Goal: Find specific page/section: Find specific page/section

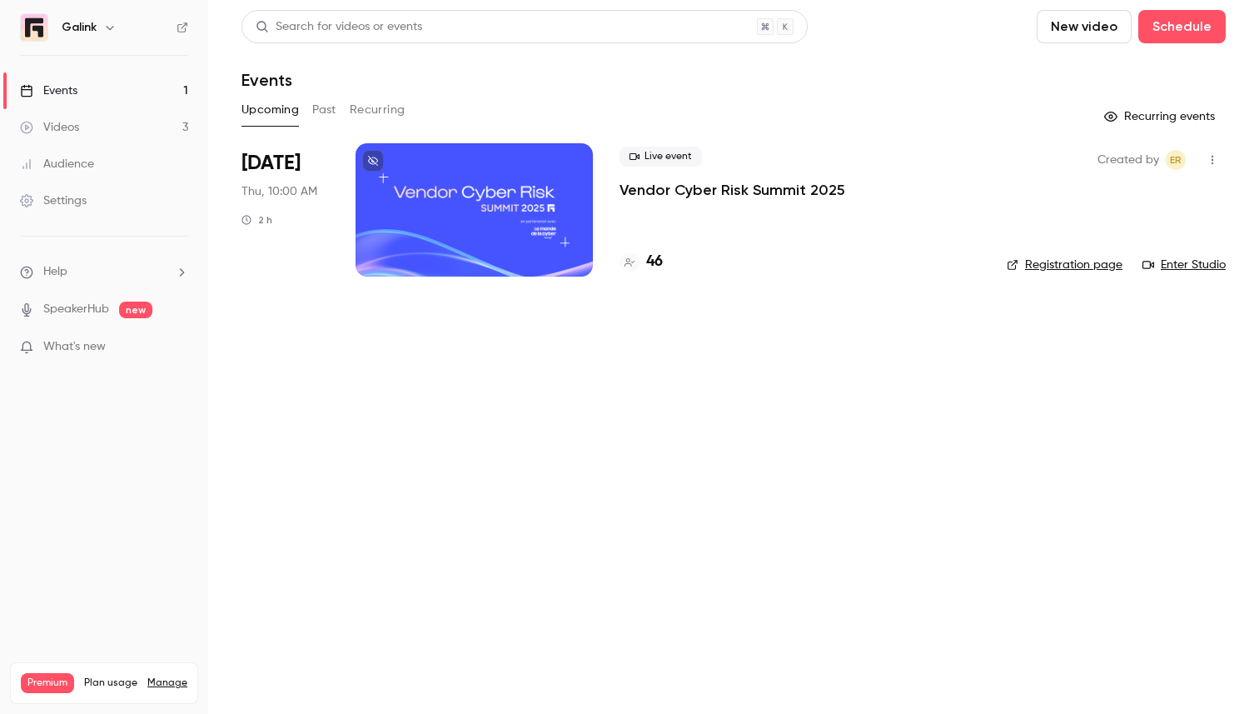
click at [688, 192] on p "Vendor Cyber Risk Summit 2025" at bounding box center [733, 190] width 226 height 20
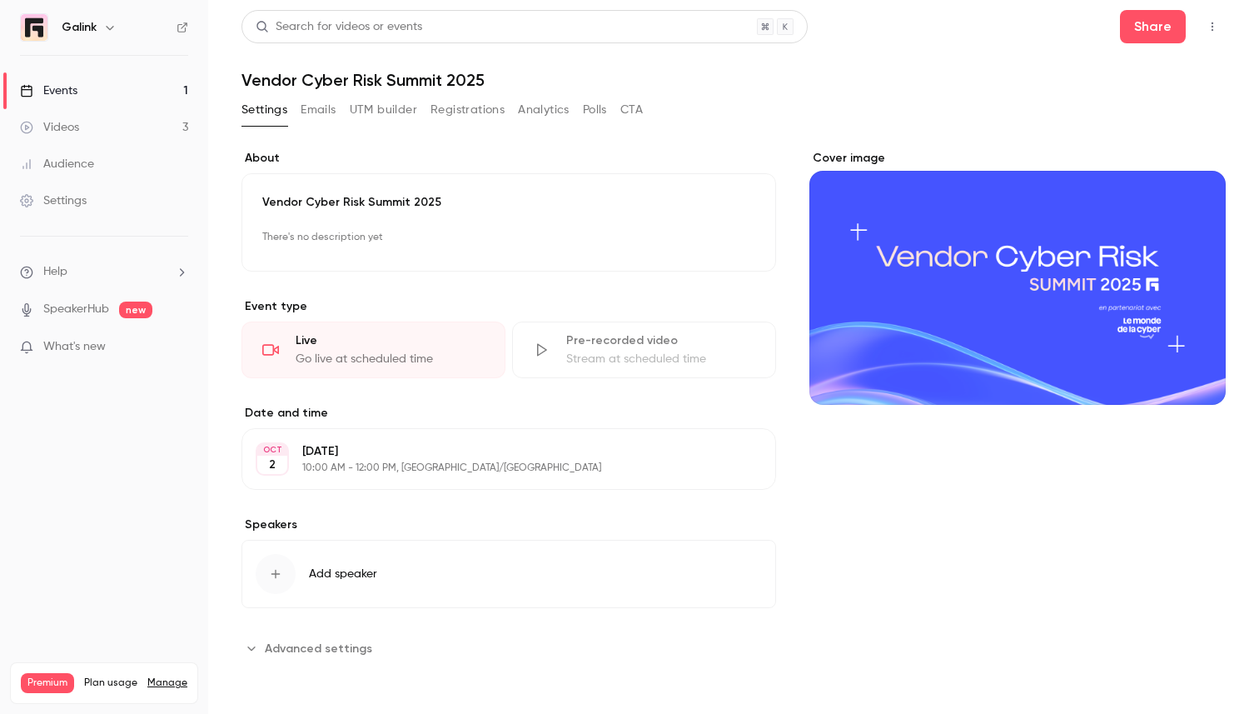
click at [313, 116] on button "Emails" at bounding box center [318, 110] width 35 height 27
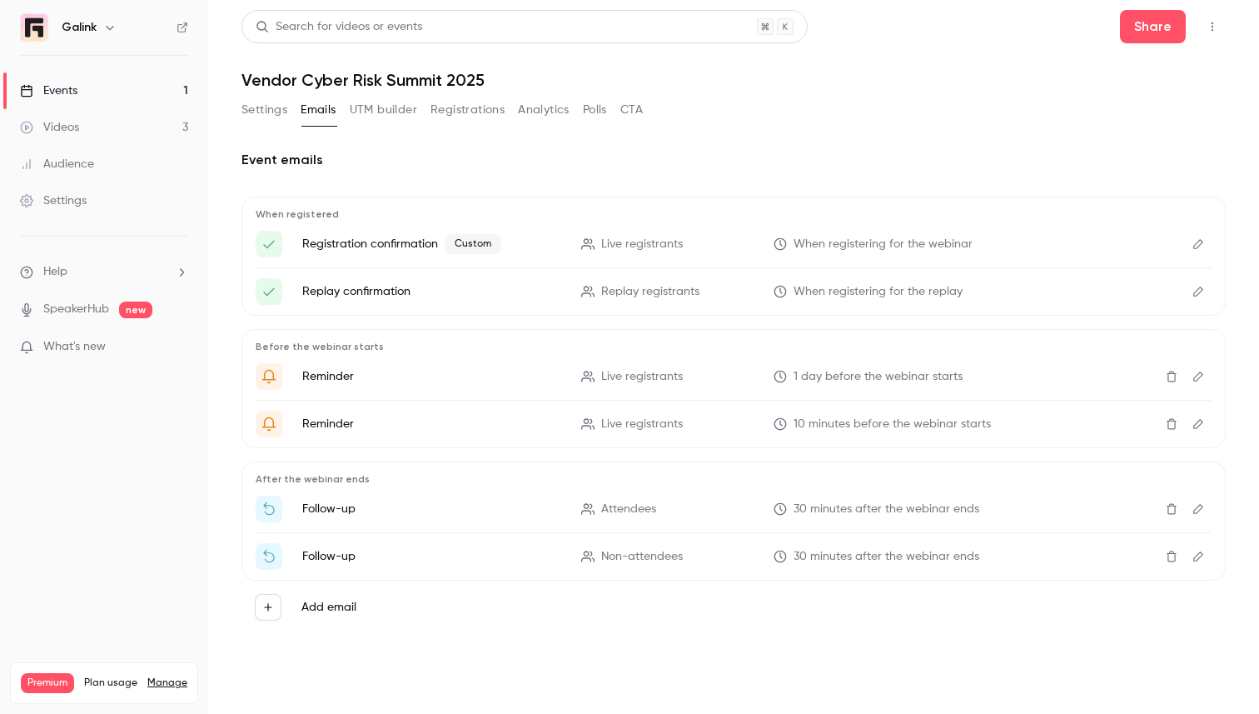
click at [127, 86] on link "Events 1" at bounding box center [104, 90] width 208 height 37
